Goal: Task Accomplishment & Management: Use online tool/utility

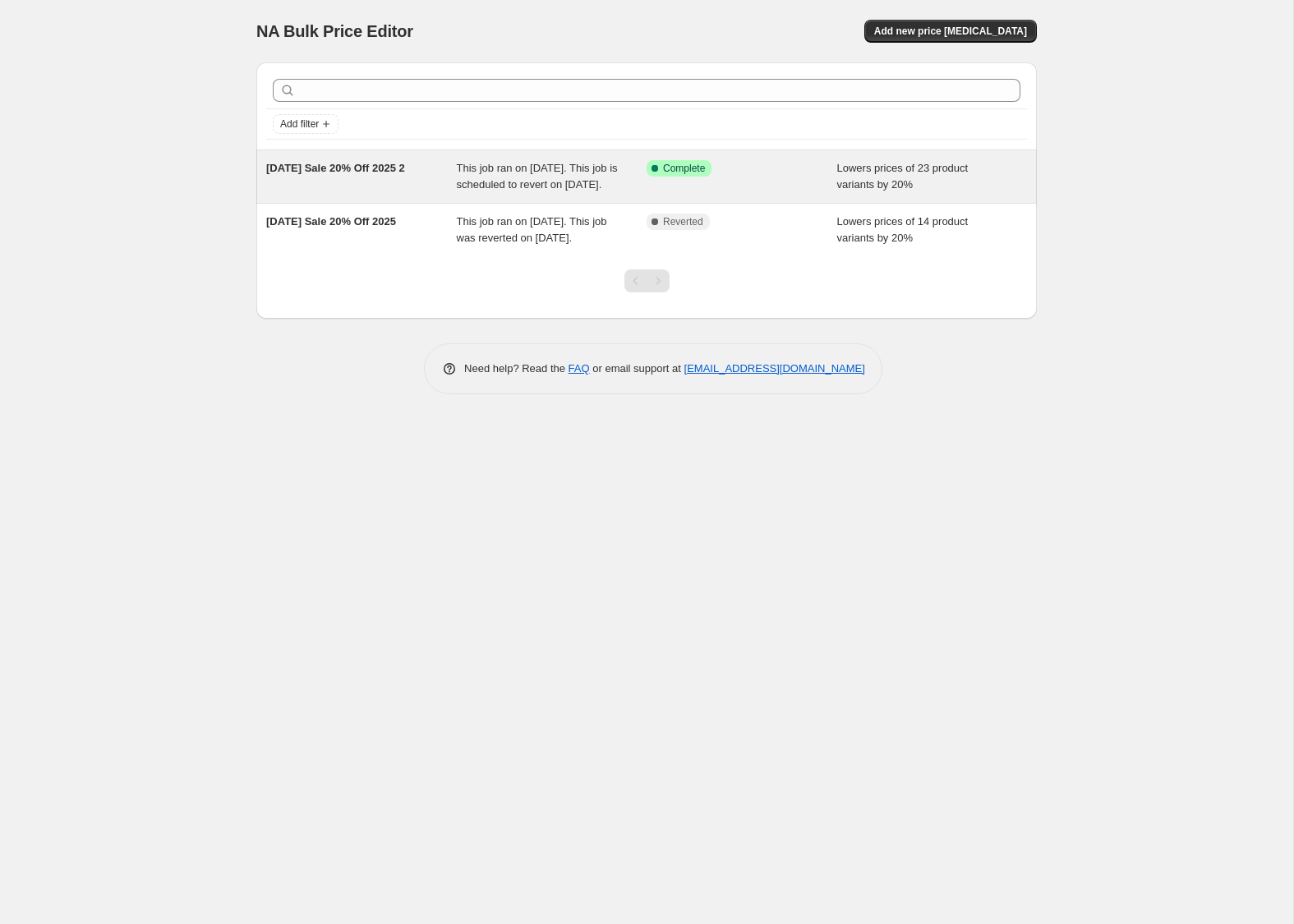
click at [364, 177] on div "[DATE] Sale 20% Off 2025 2" at bounding box center [361, 176] width 191 height 33
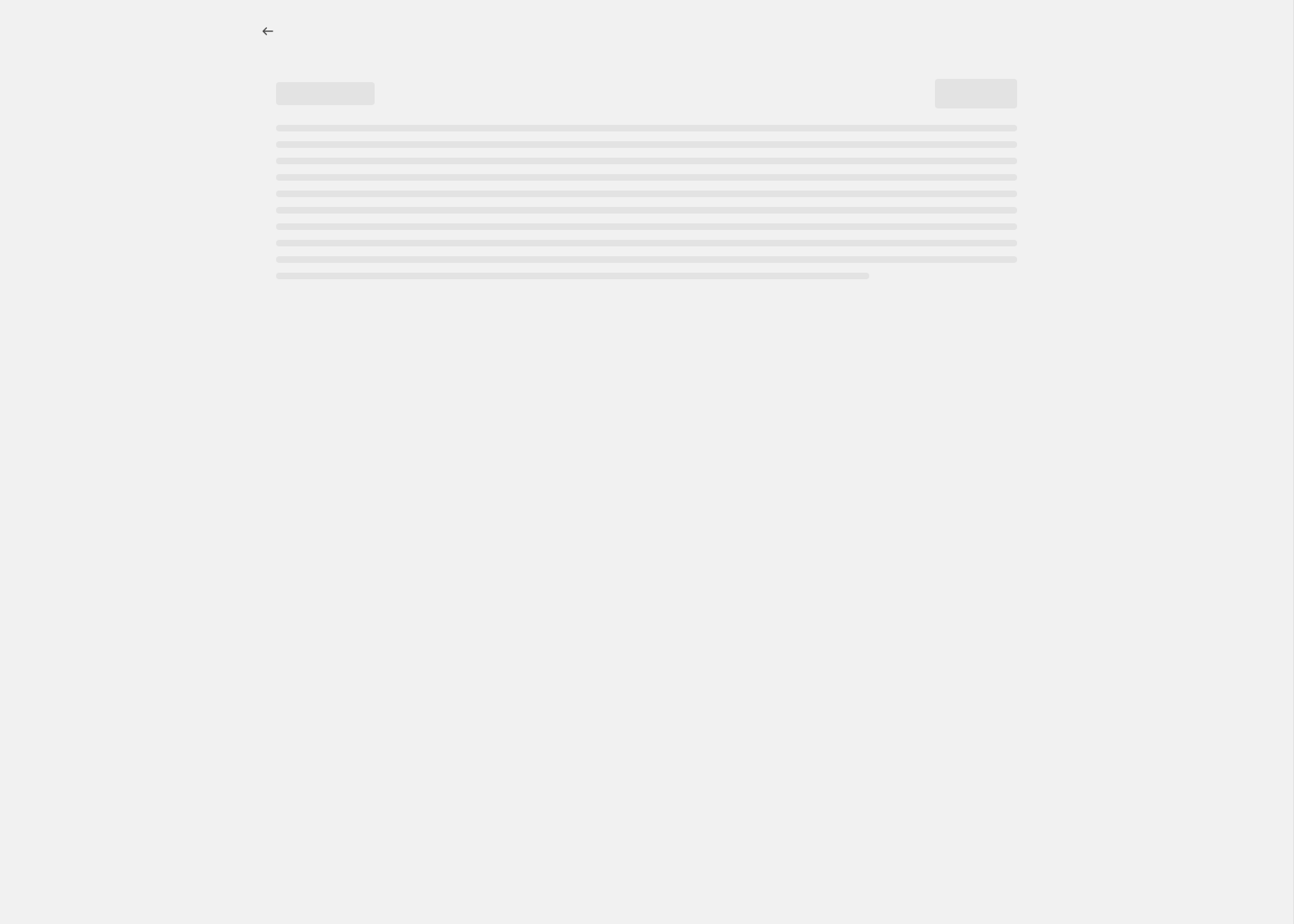
select select "percentage"
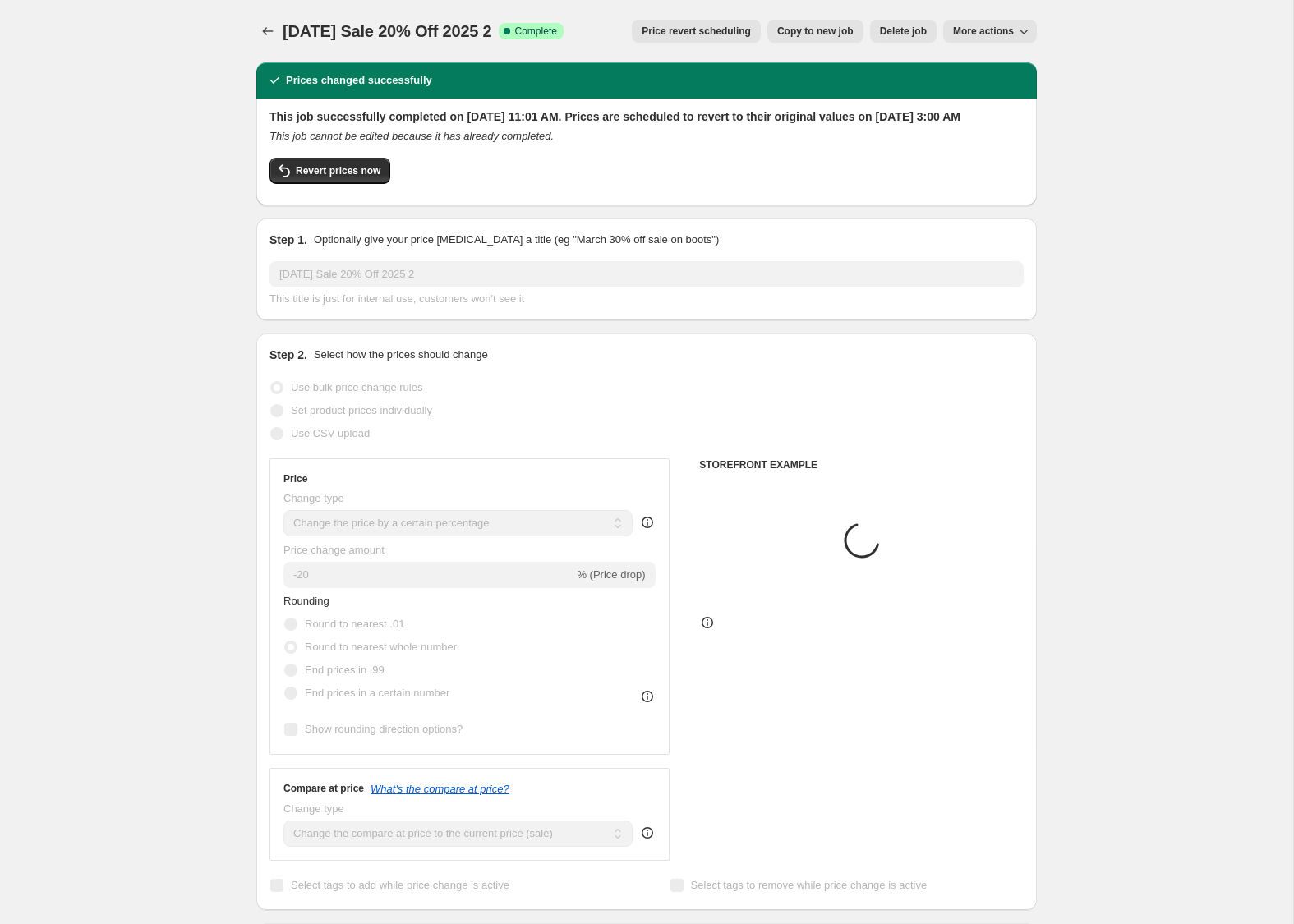
select select "collection"
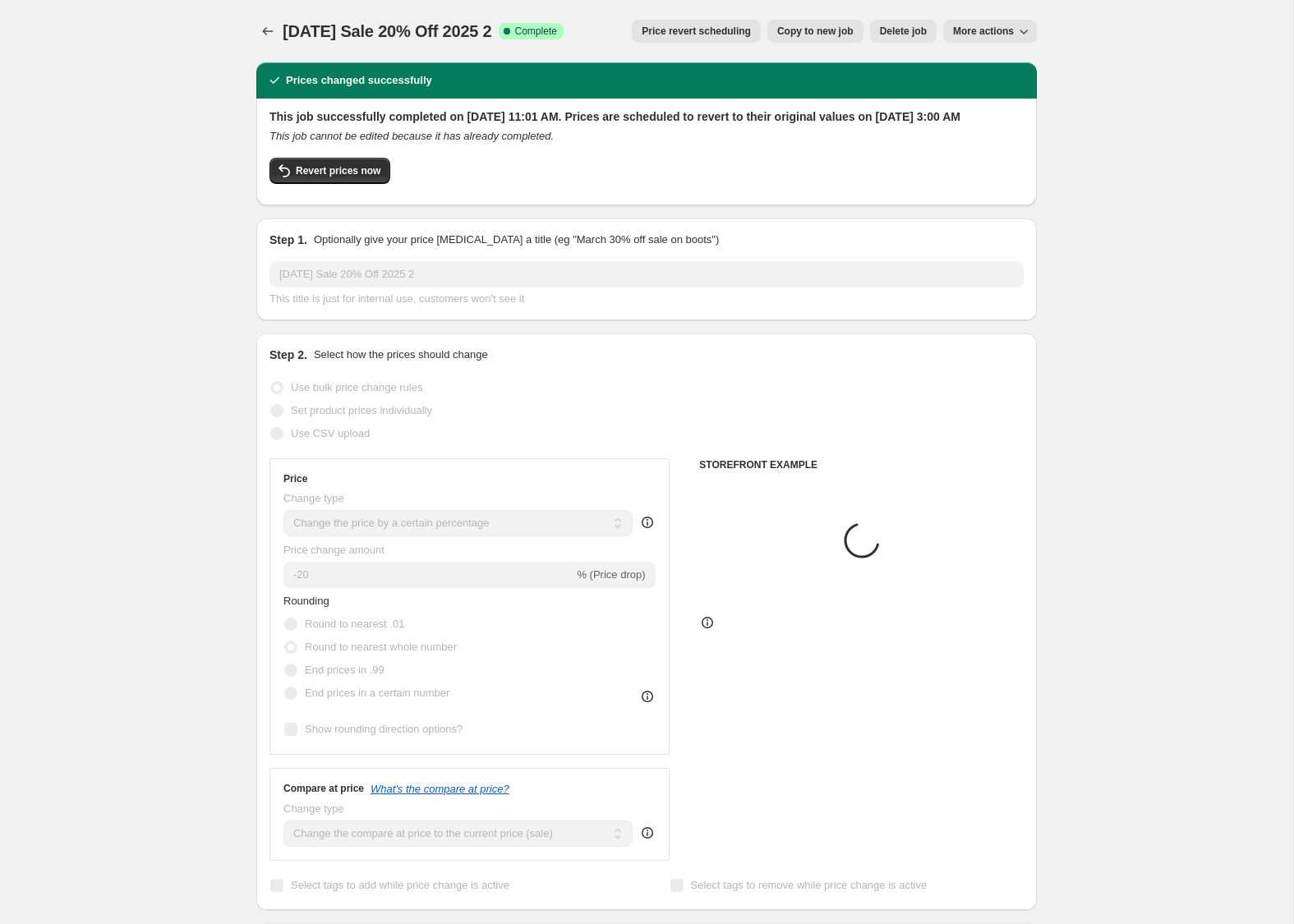
select select "collection"
